Goal: Check status: Check status

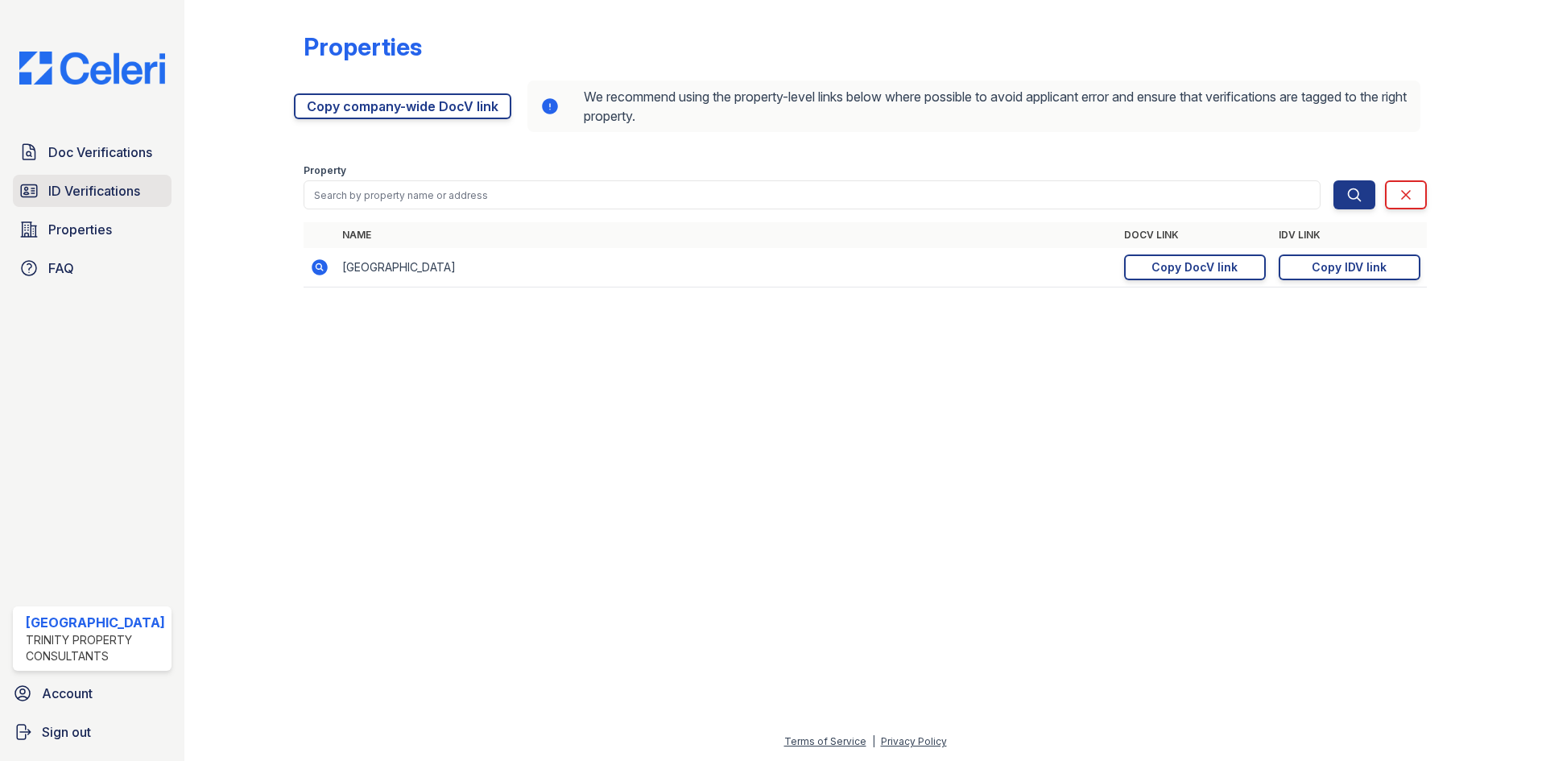
click at [80, 196] on span "ID Verifications" at bounding box center [94, 190] width 92 height 19
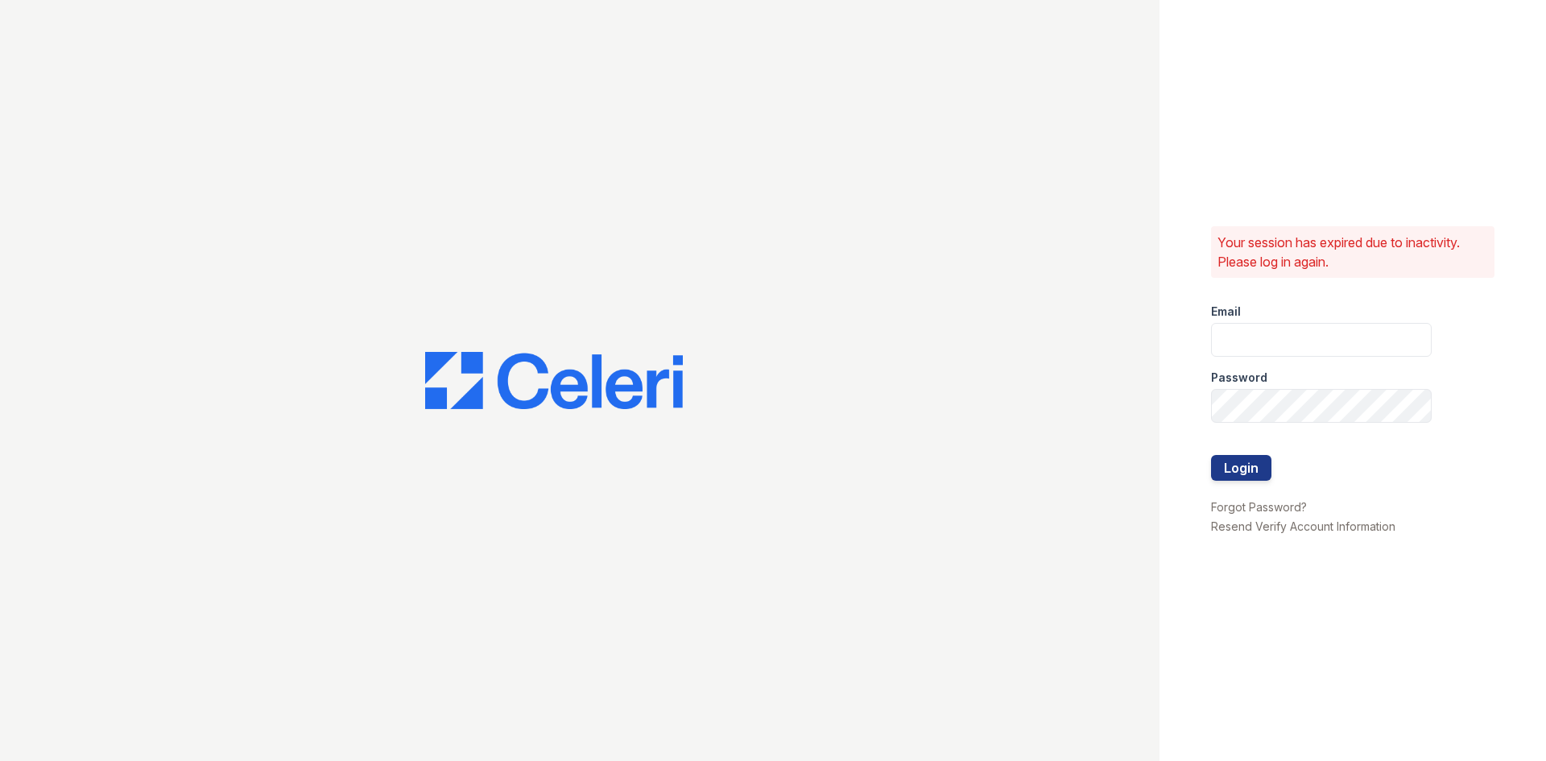
type input "renewtowncenter@trinity-pm.com"
click at [1240, 460] on button "Login" at bounding box center [1241, 468] width 60 height 26
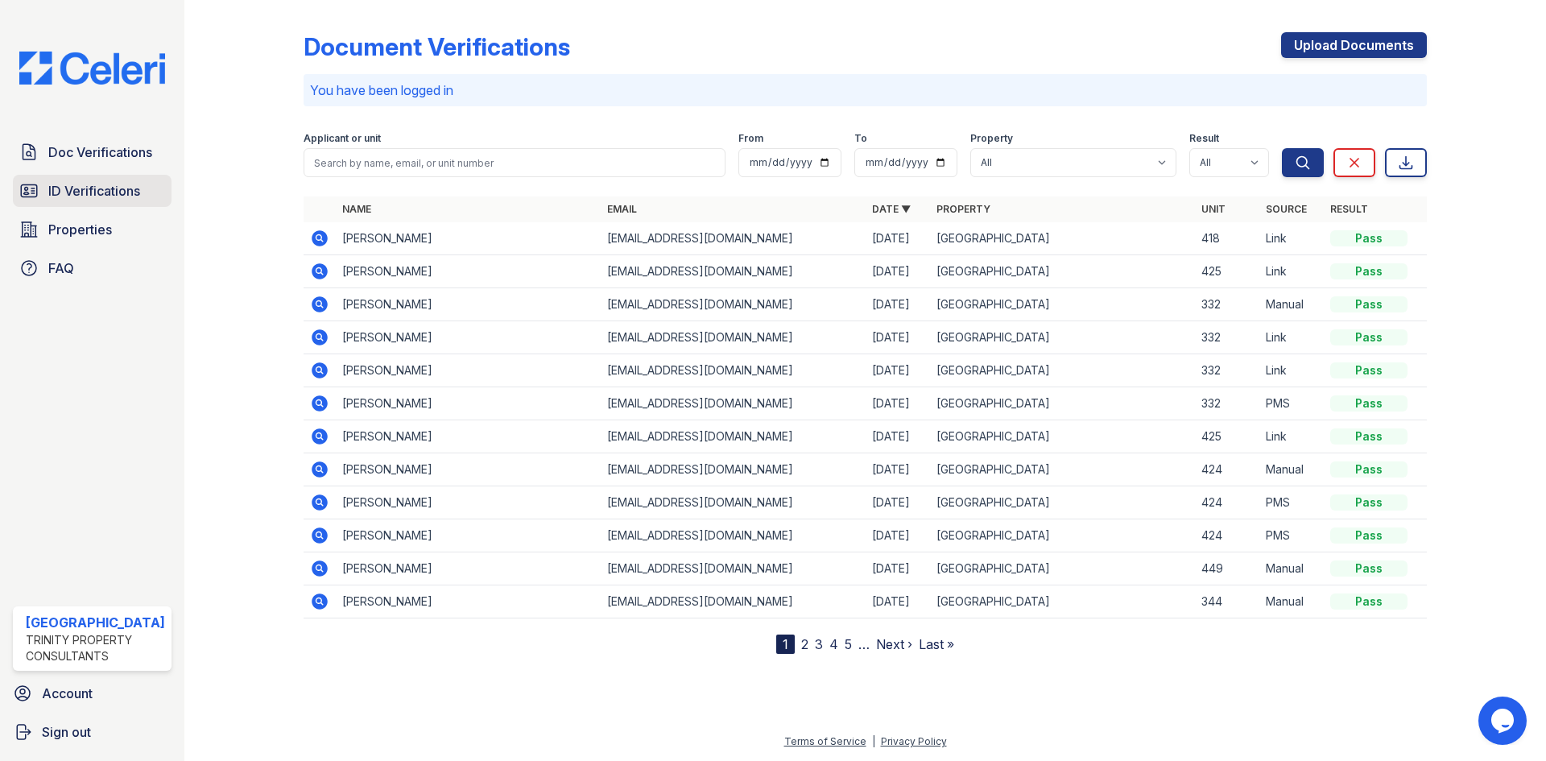
click at [99, 191] on span "ID Verifications" at bounding box center [94, 190] width 92 height 19
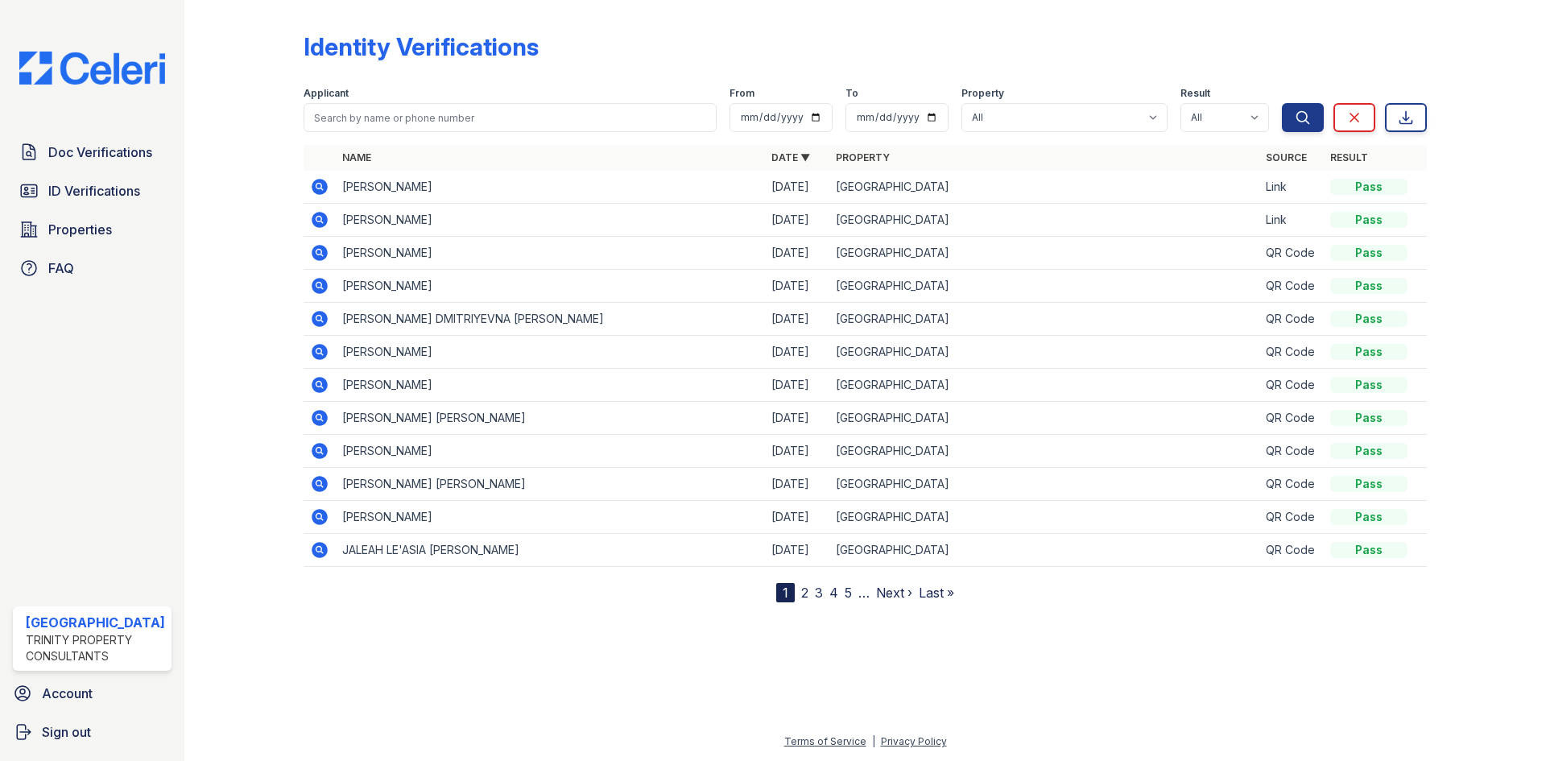
click at [319, 186] on icon at bounding box center [318, 186] width 4 height 4
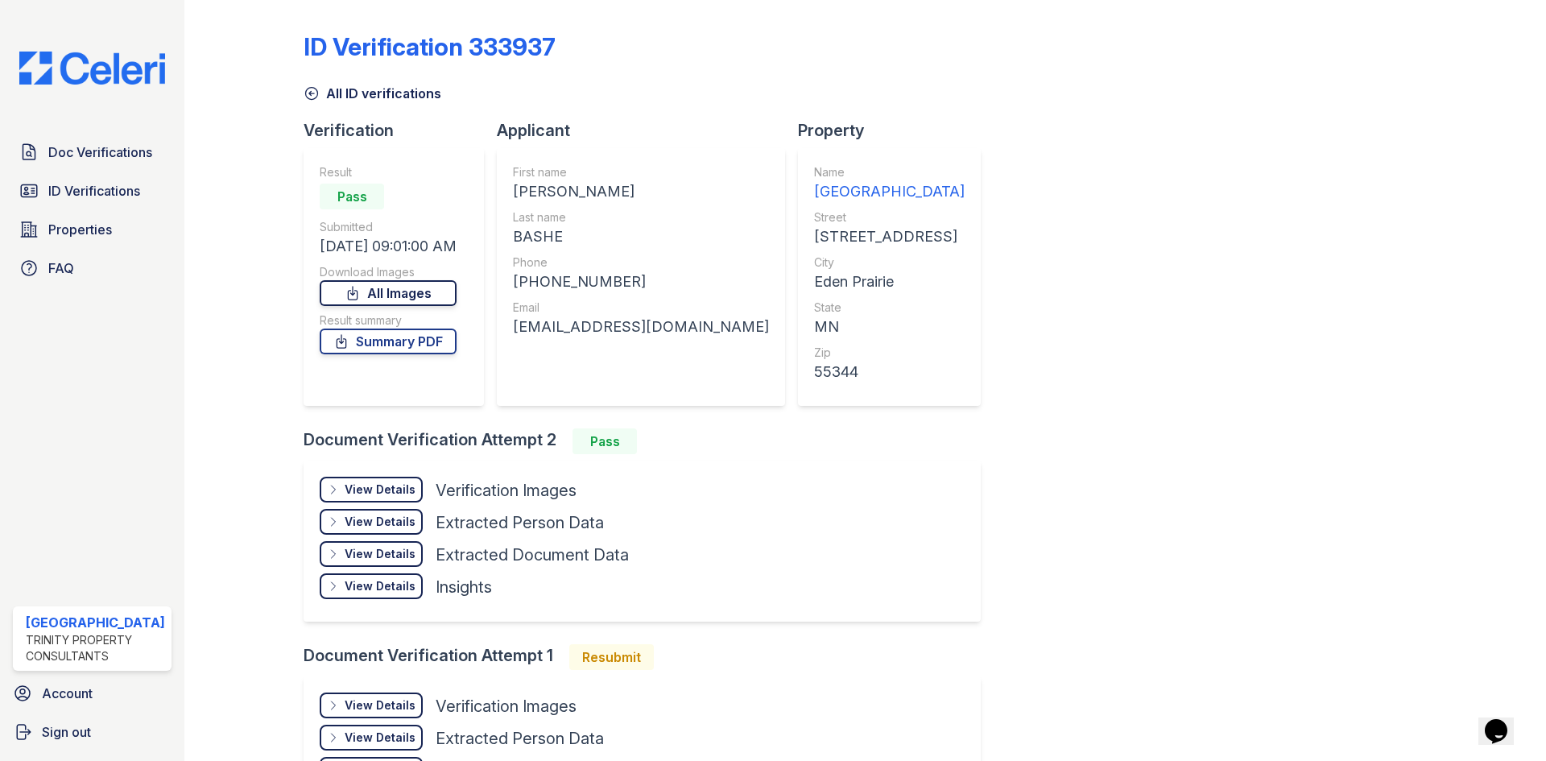
click at [425, 291] on link "All Images" at bounding box center [388, 293] width 137 height 26
click at [405, 345] on link "Summary PDF" at bounding box center [388, 341] width 137 height 26
click at [415, 296] on link "All Images" at bounding box center [388, 293] width 137 height 26
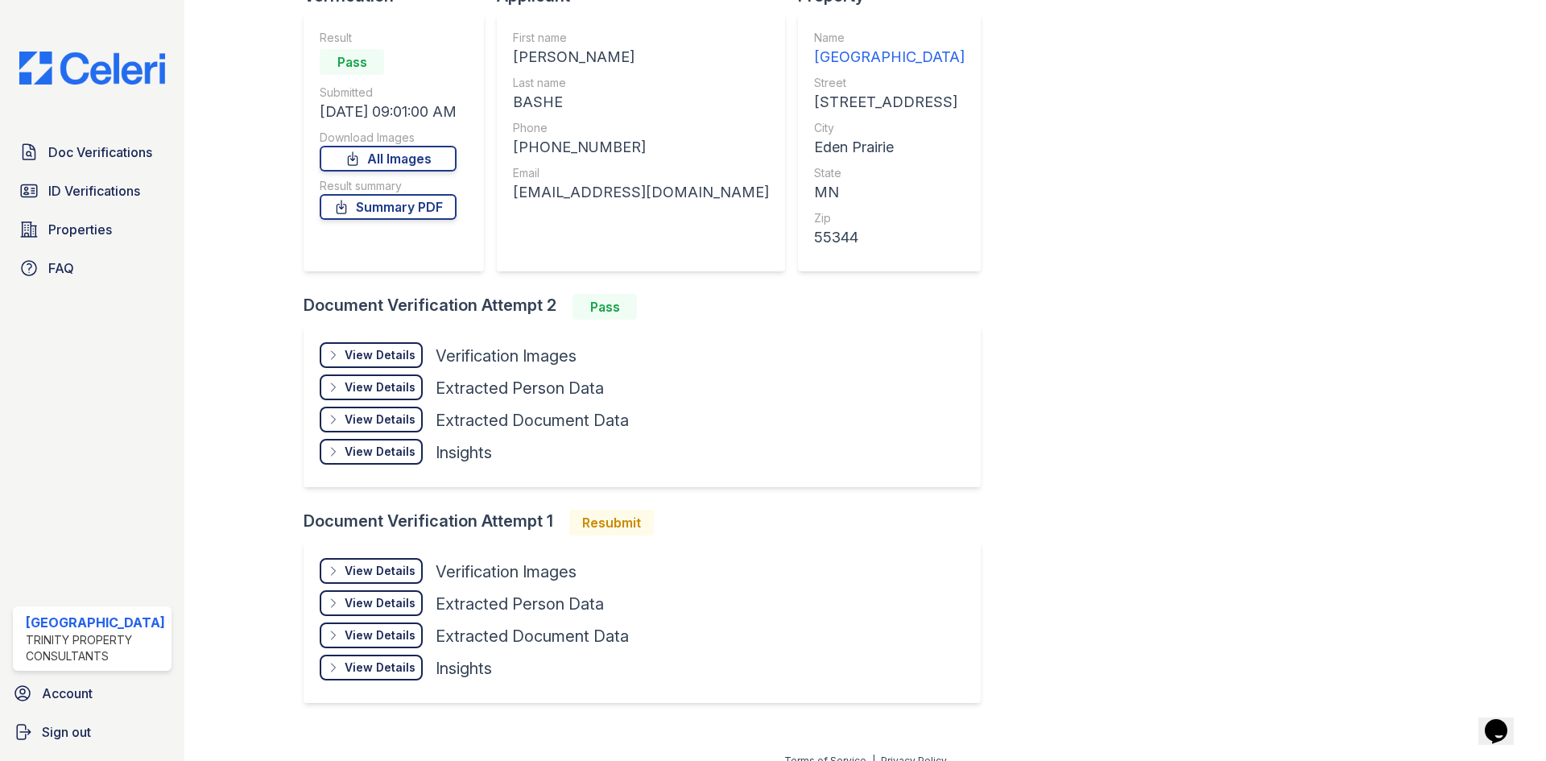
scroll to position [154, 0]
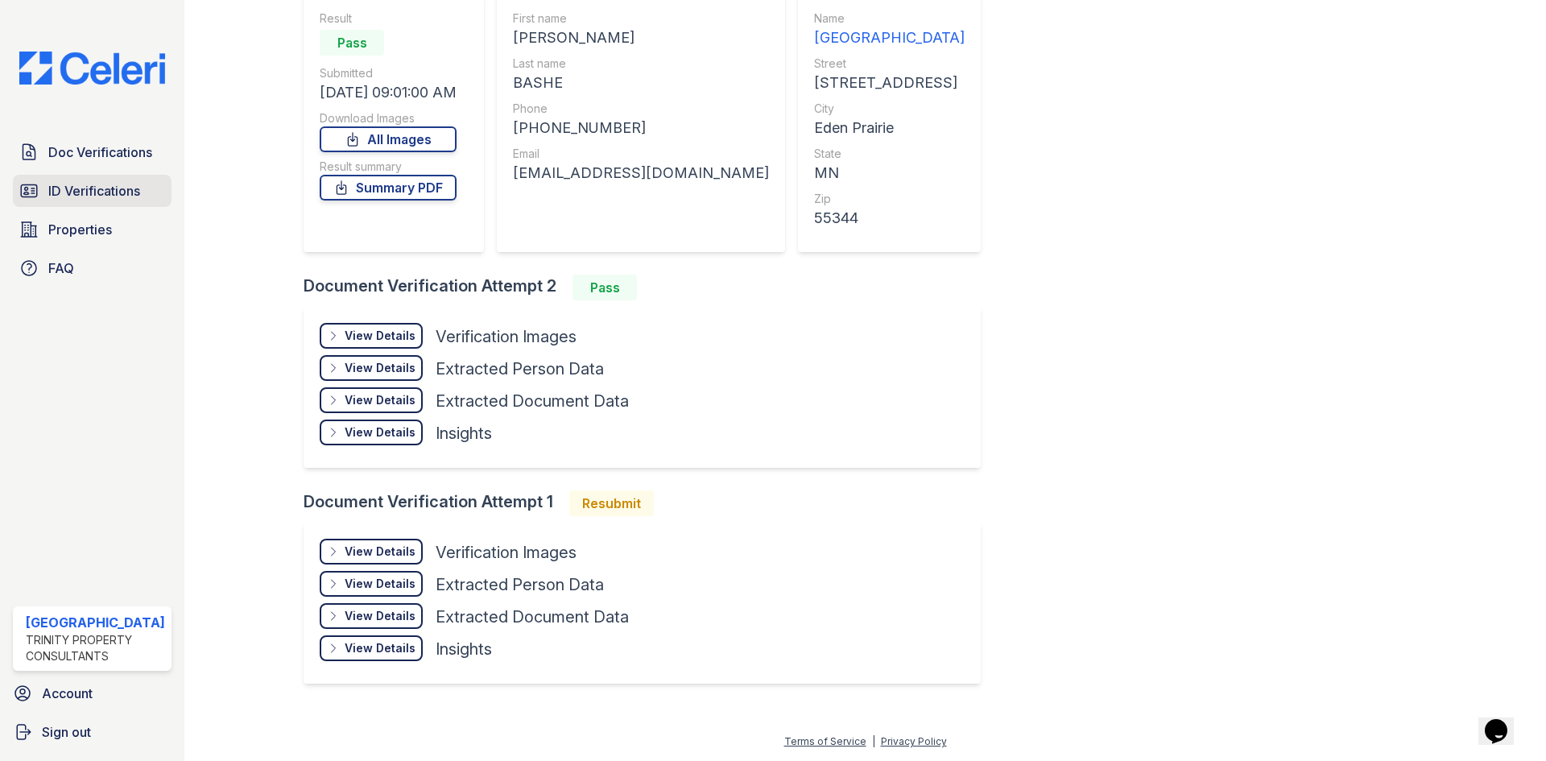
click at [109, 188] on span "ID Verifications" at bounding box center [94, 190] width 92 height 19
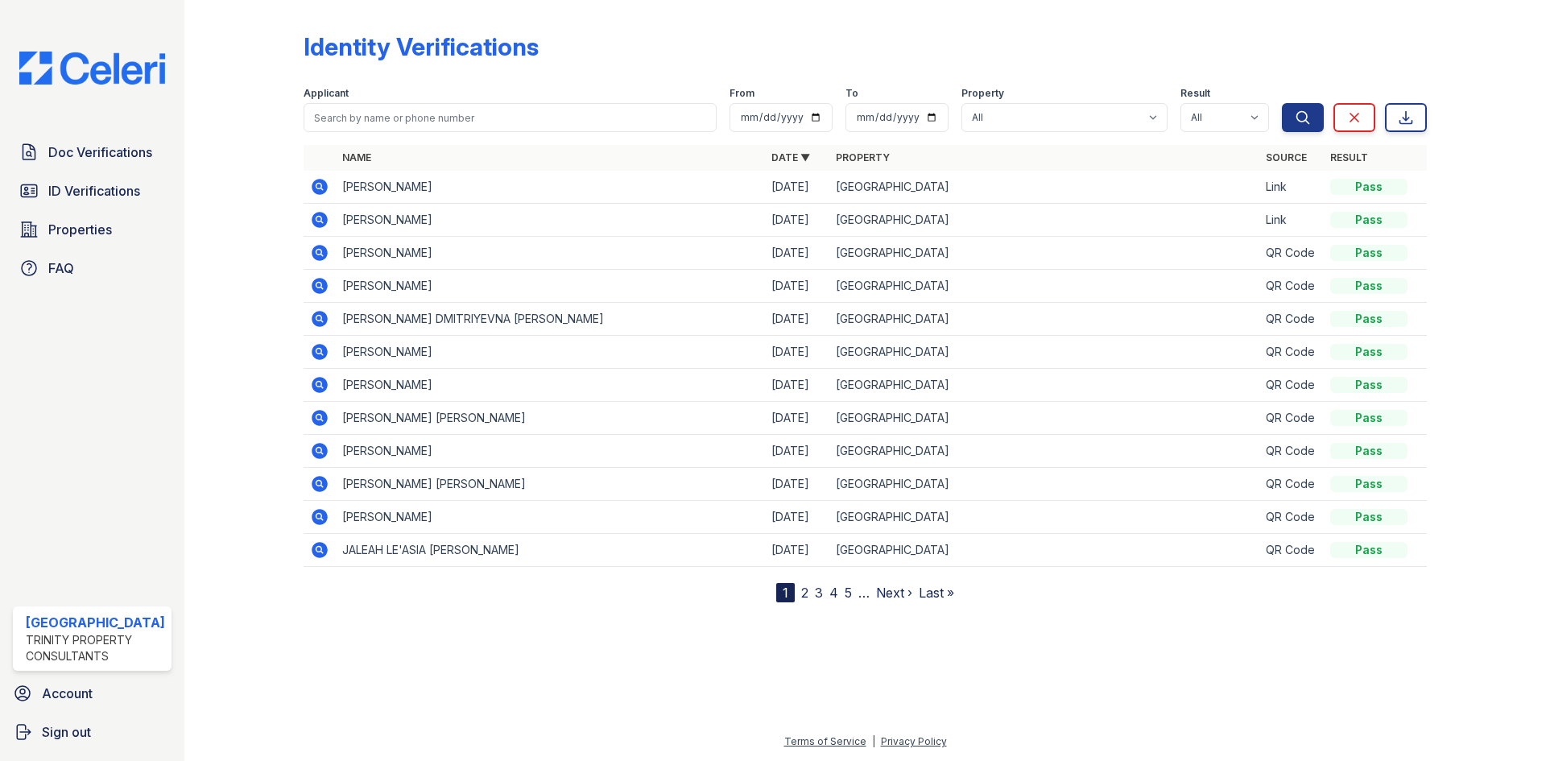
click at [314, 218] on icon at bounding box center [320, 220] width 16 height 16
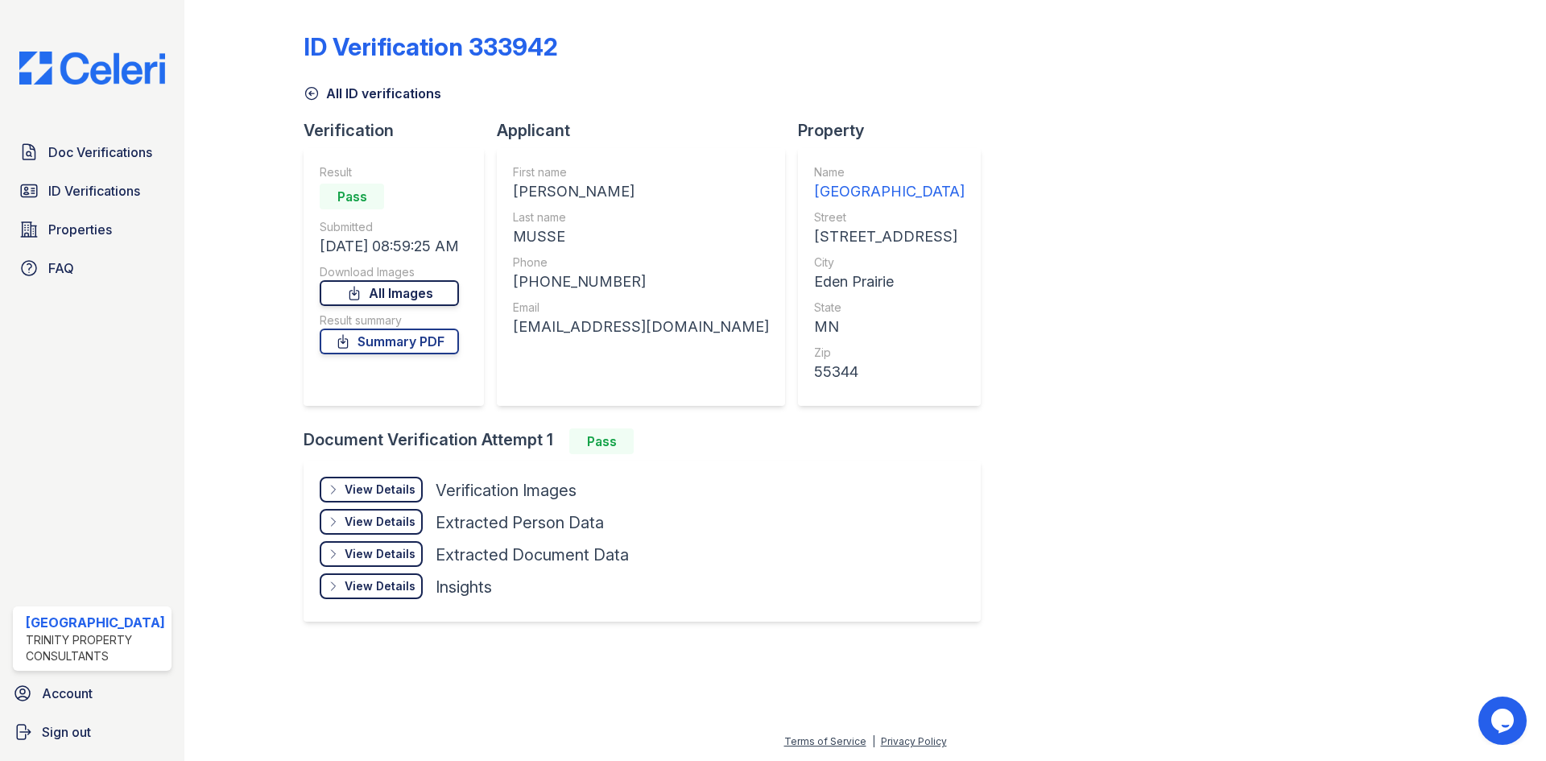
click at [397, 300] on link "All Images" at bounding box center [389, 293] width 139 height 26
click at [417, 343] on link "Summary PDF" at bounding box center [389, 341] width 139 height 26
